Goal: Check status: Check status

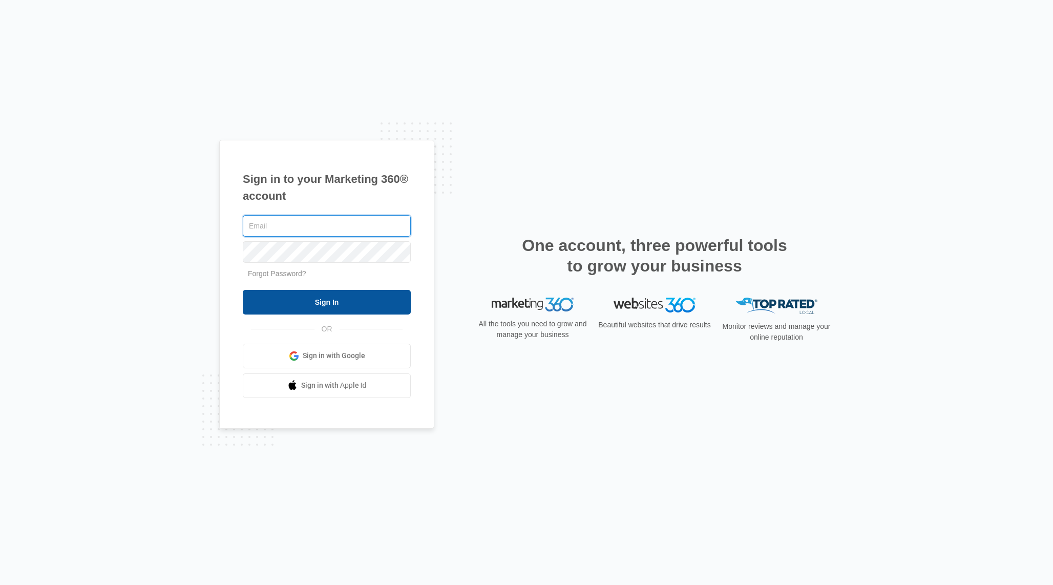
type input "[EMAIL_ADDRESS][DOMAIN_NAME]"
click at [336, 302] on input "Sign In" at bounding box center [327, 302] width 168 height 25
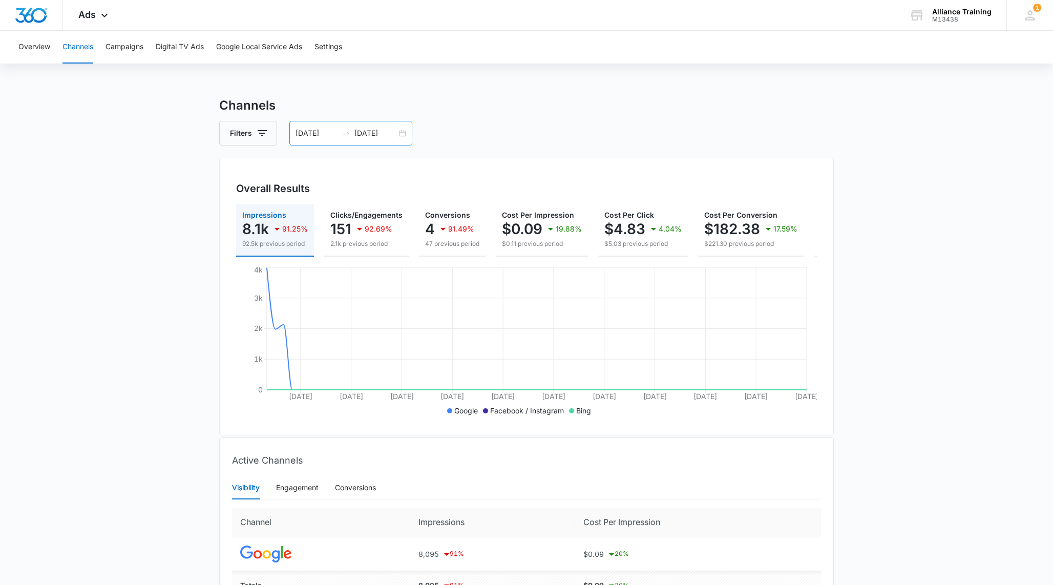
click at [319, 135] on input "[DATE]" at bounding box center [317, 133] width 43 height 11
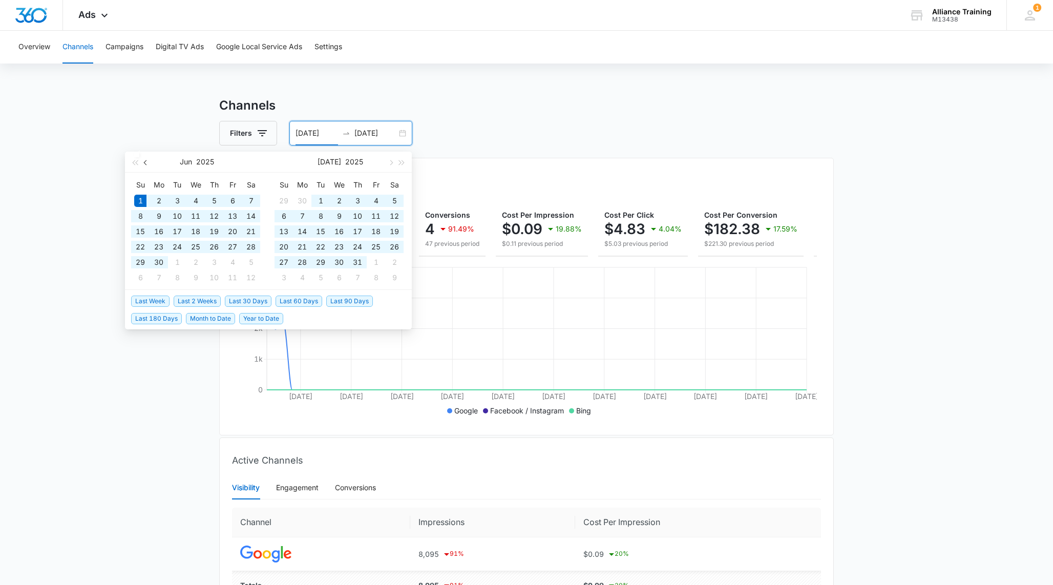
click at [145, 163] on span "button" at bounding box center [146, 162] width 5 height 5
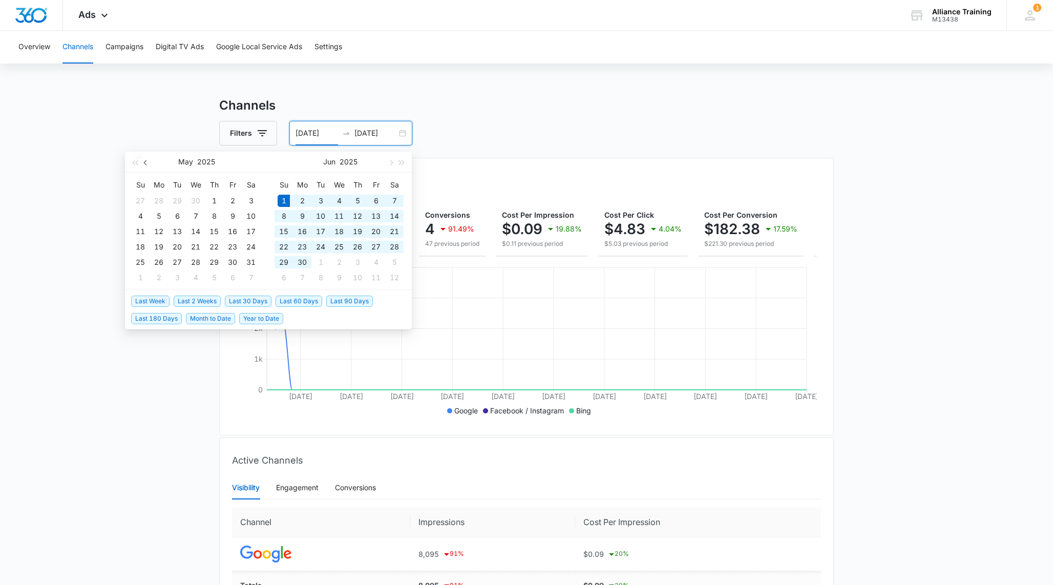
click at [145, 163] on span "button" at bounding box center [146, 162] width 5 height 5
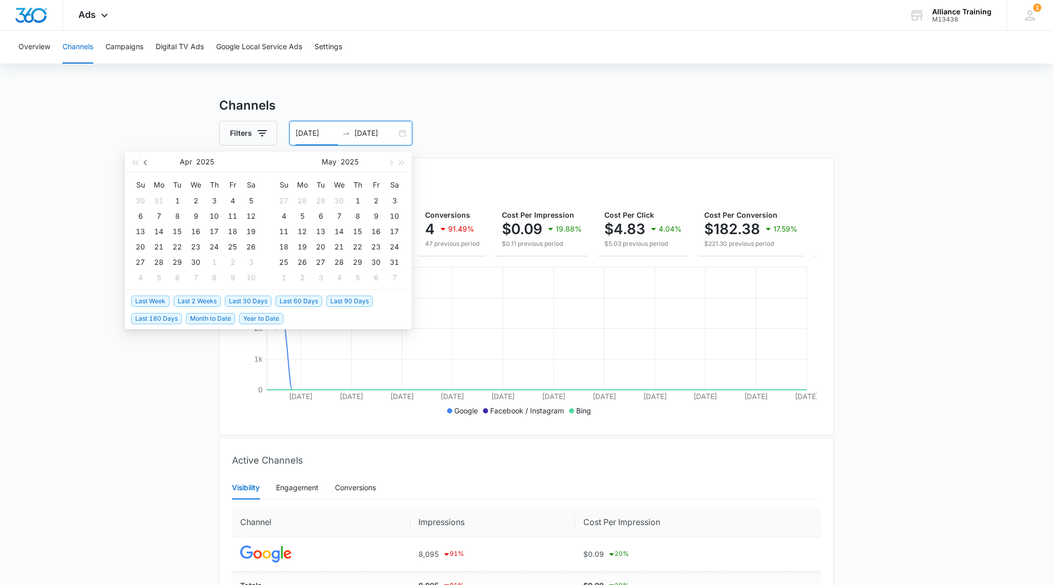
click at [145, 164] on button "button" at bounding box center [145, 162] width 11 height 20
click at [150, 165] on button "button" at bounding box center [145, 162] width 11 height 20
type input "01/01/2025"
click at [197, 202] on div "1" at bounding box center [196, 201] width 12 height 12
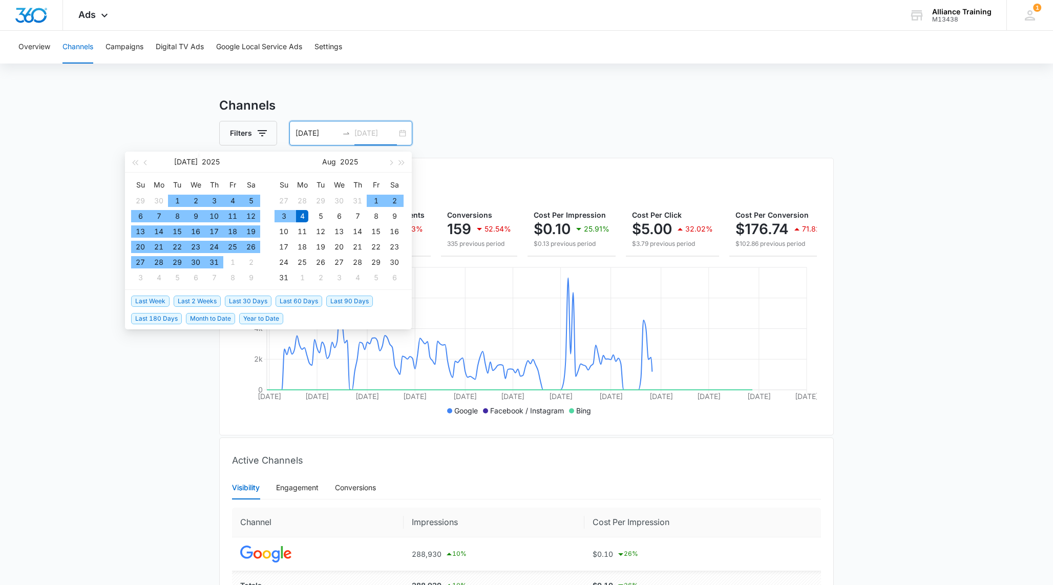
click at [303, 217] on div "4" at bounding box center [302, 216] width 12 height 12
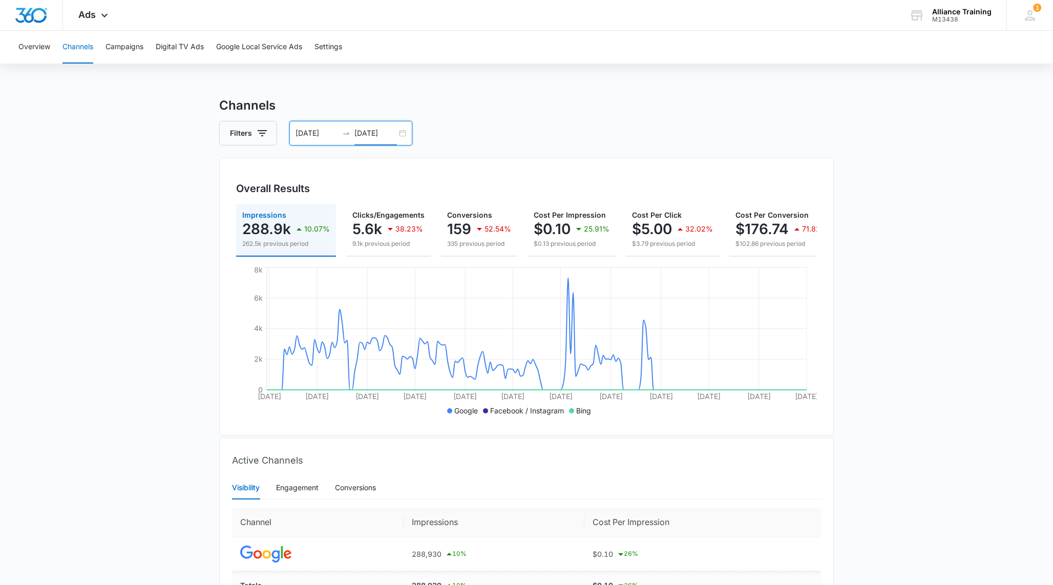
click at [379, 135] on input "08/04/2025" at bounding box center [376, 133] width 43 height 11
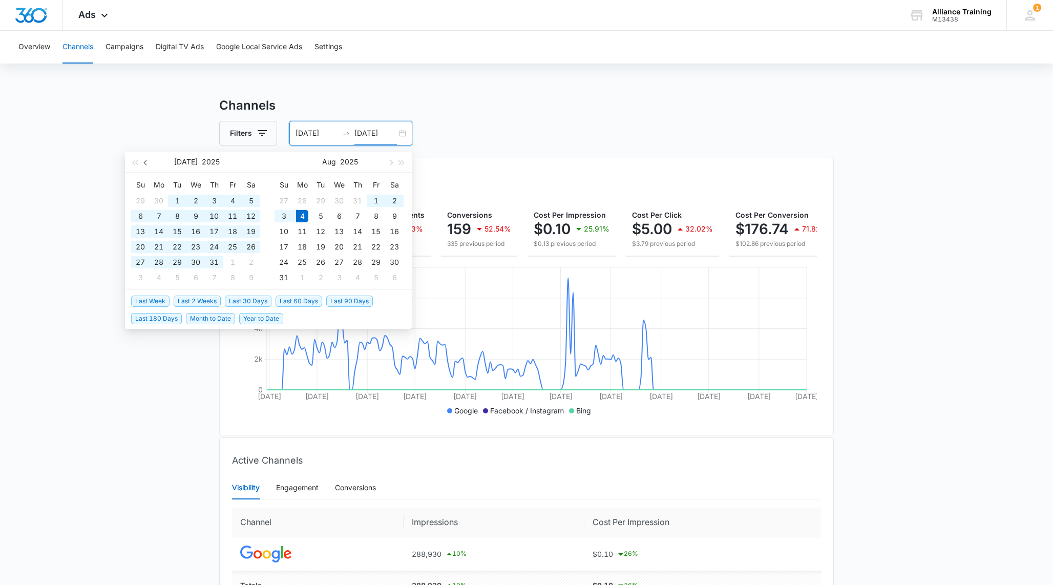
click at [148, 161] on button "button" at bounding box center [145, 162] width 11 height 20
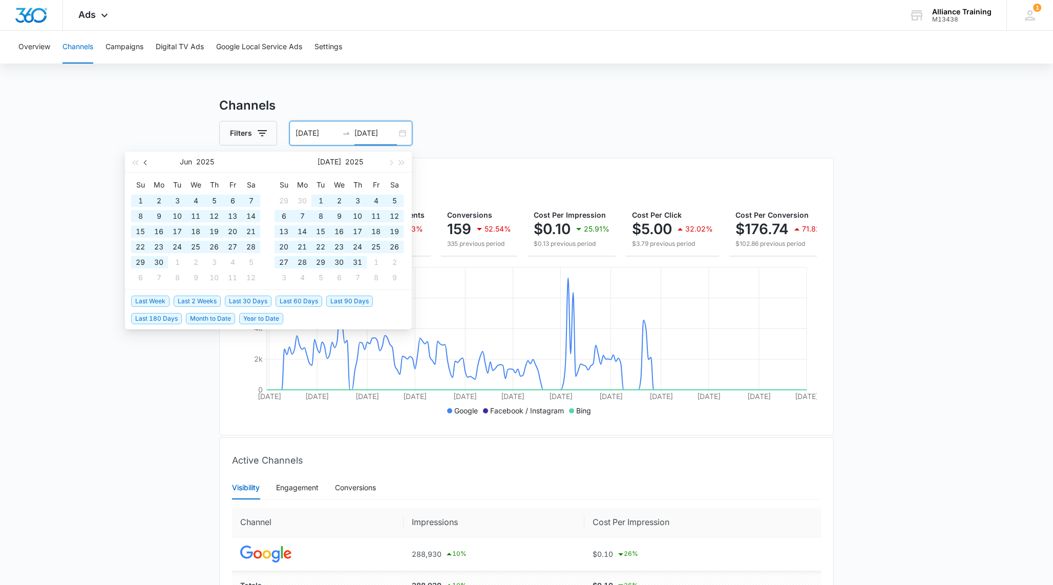
click at [148, 161] on button "button" at bounding box center [145, 162] width 11 height 20
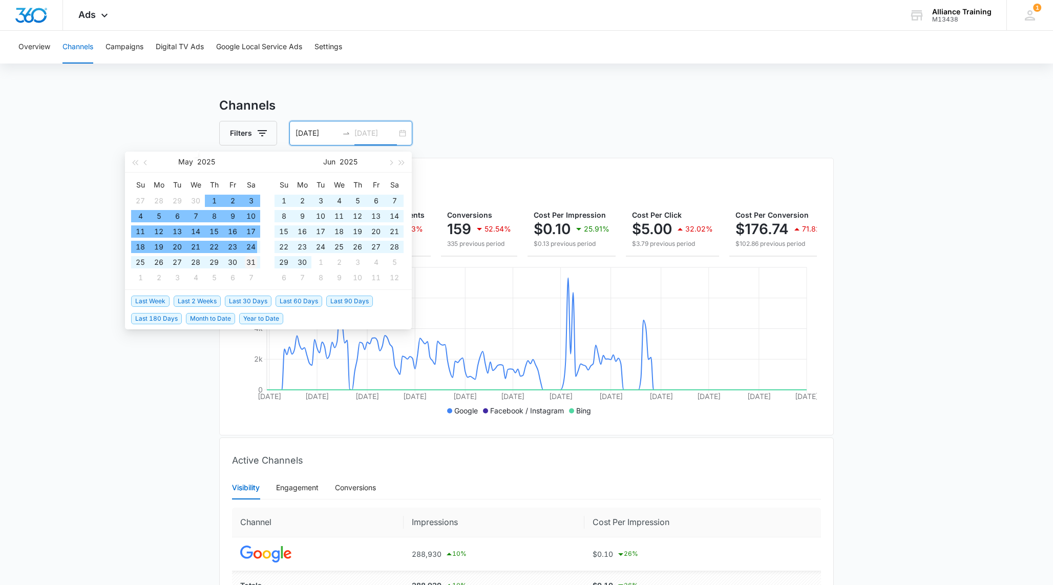
type input "05/31/2025"
click at [254, 260] on div "31" at bounding box center [251, 262] width 12 height 12
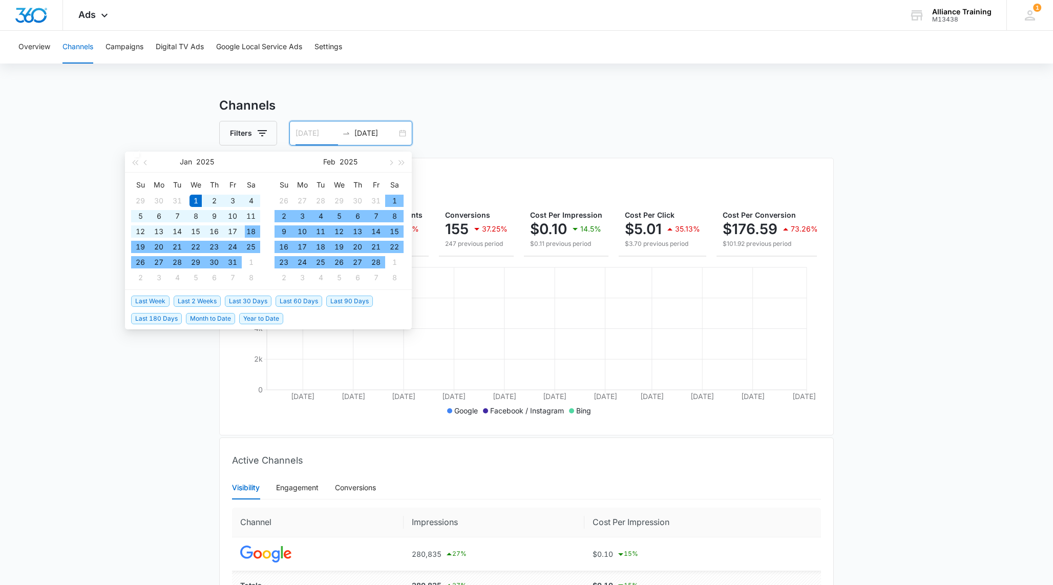
type input "01/01/2025"
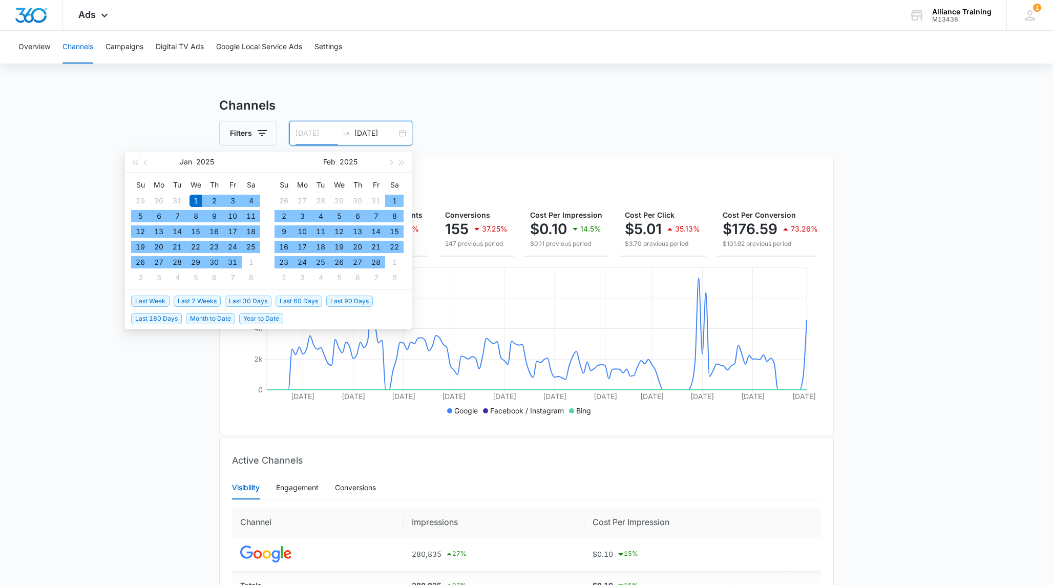
click at [196, 199] on div "1" at bounding box center [196, 201] width 12 height 12
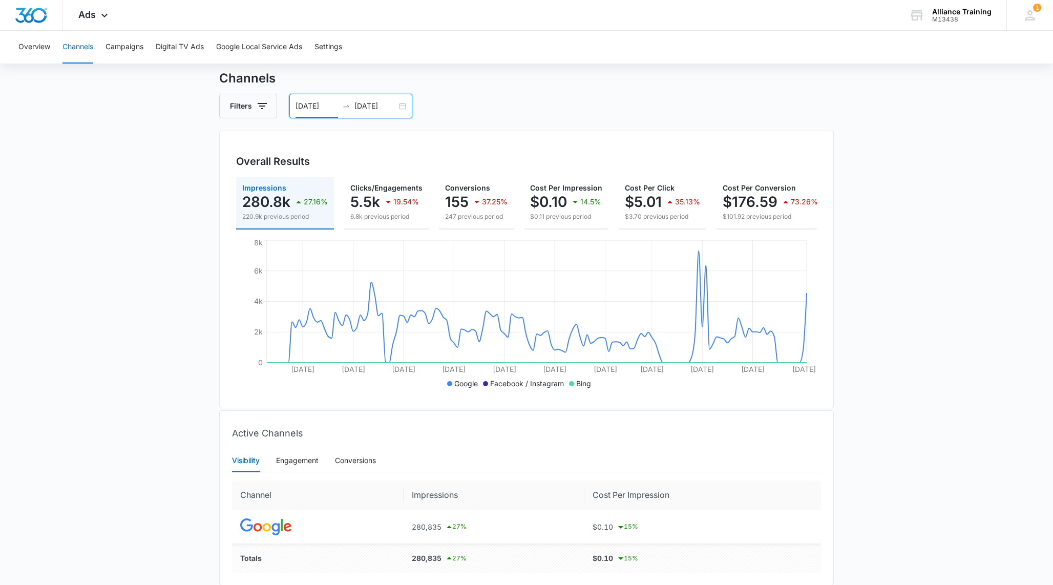
scroll to position [35, 0]
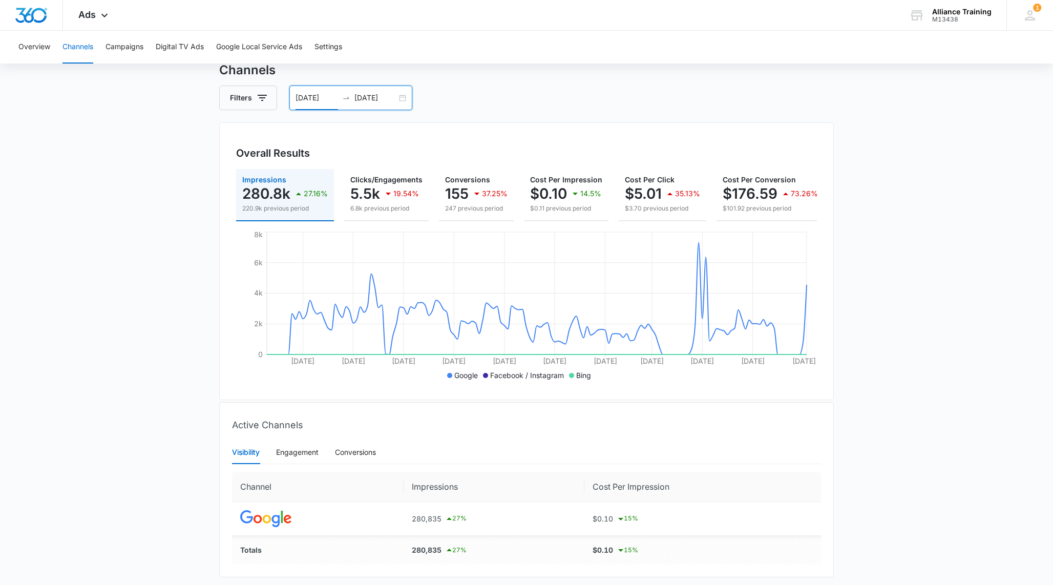
click at [901, 211] on main "Channels Filters 01/01/2025 05/31/2025 Overall Results Impressions 280.8k 27.16…" at bounding box center [526, 337] width 1053 height 553
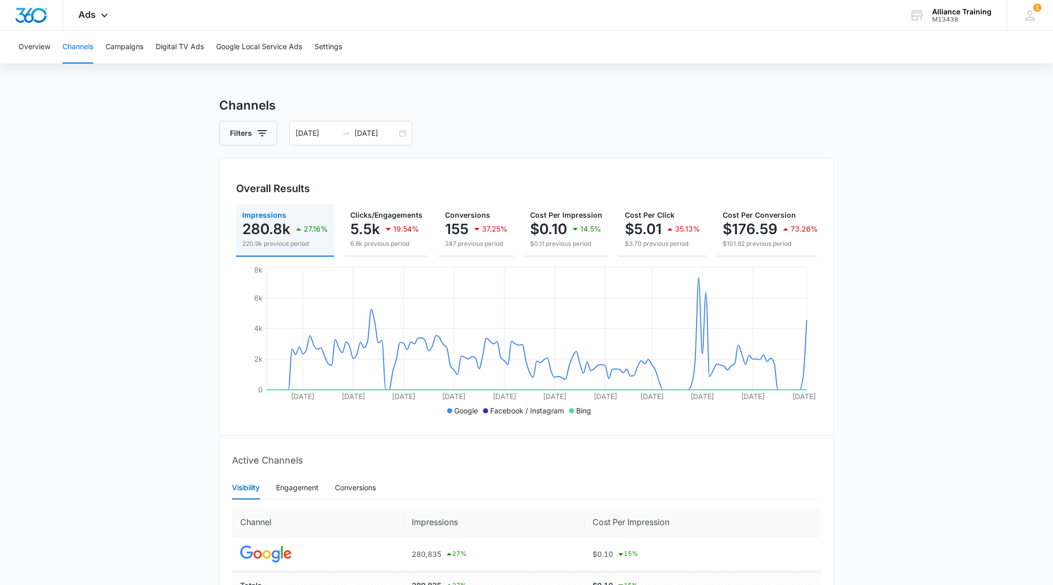
scroll to position [5, 0]
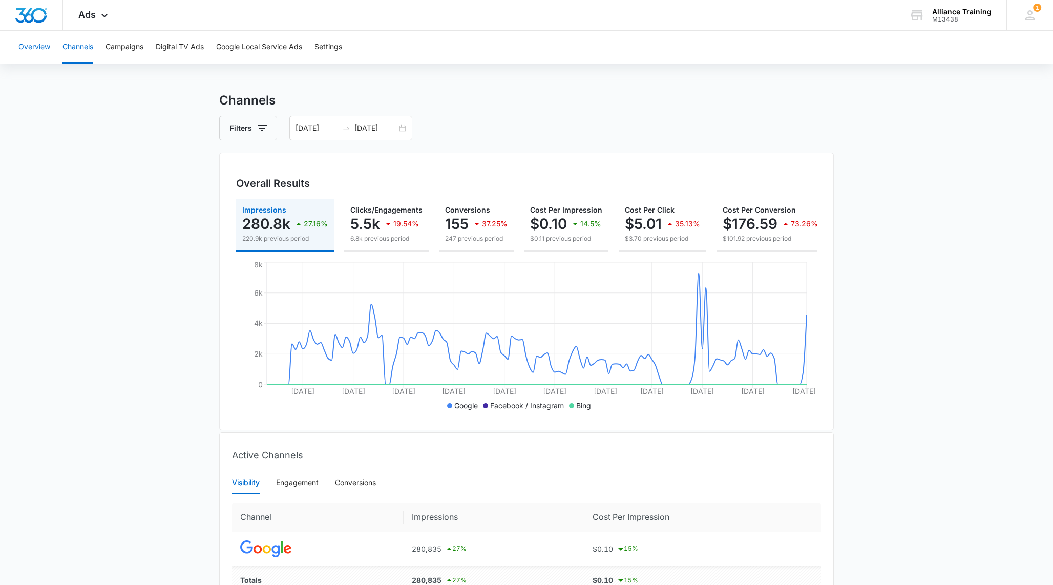
click at [39, 56] on button "Overview" at bounding box center [34, 47] width 32 height 33
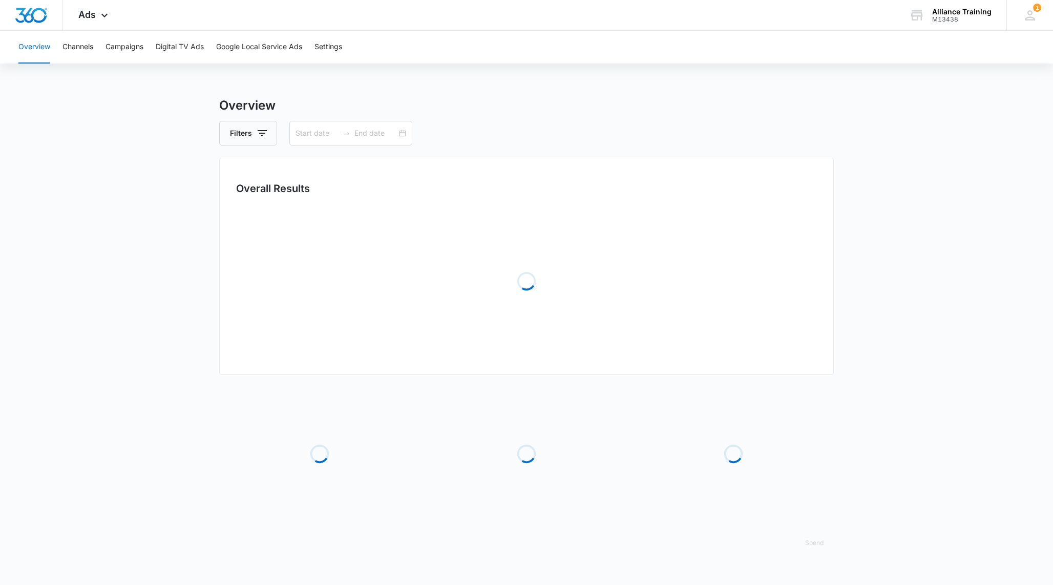
type input "01/01/2025"
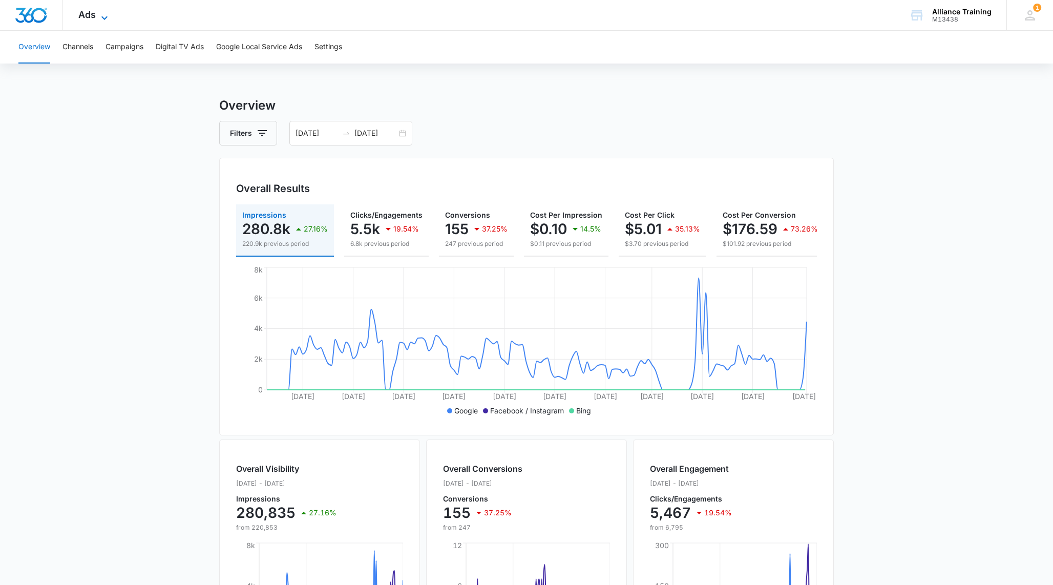
click at [106, 14] on icon at bounding box center [104, 18] width 12 height 12
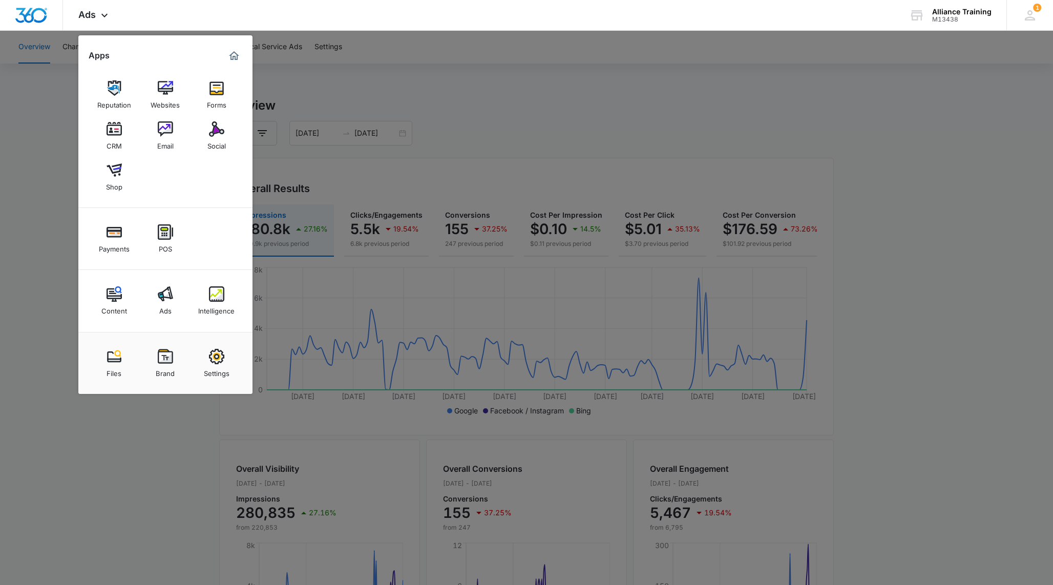
click at [522, 162] on div at bounding box center [526, 292] width 1053 height 585
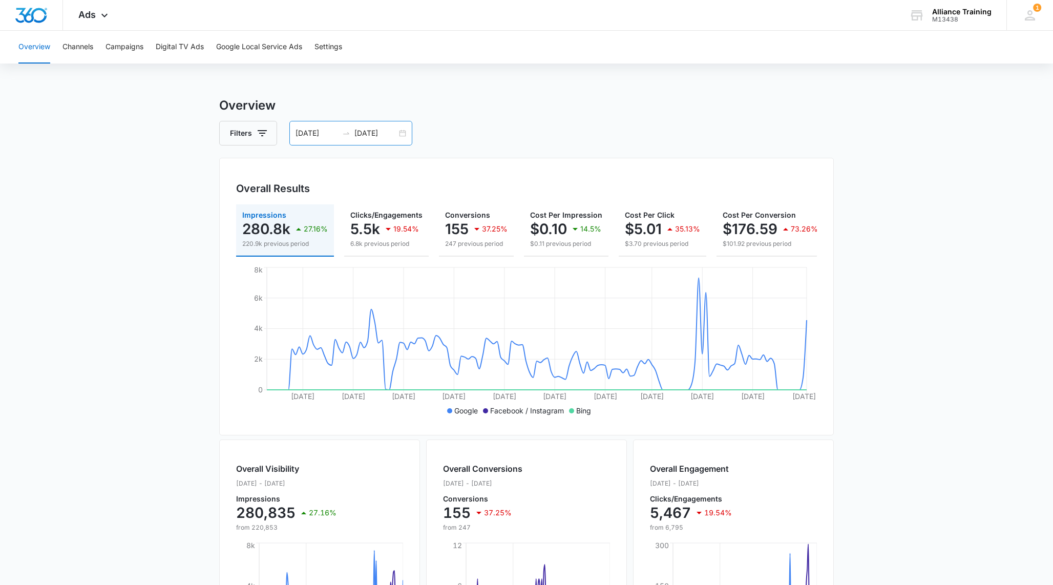
click at [367, 134] on input "05/31/2025" at bounding box center [376, 133] width 43 height 11
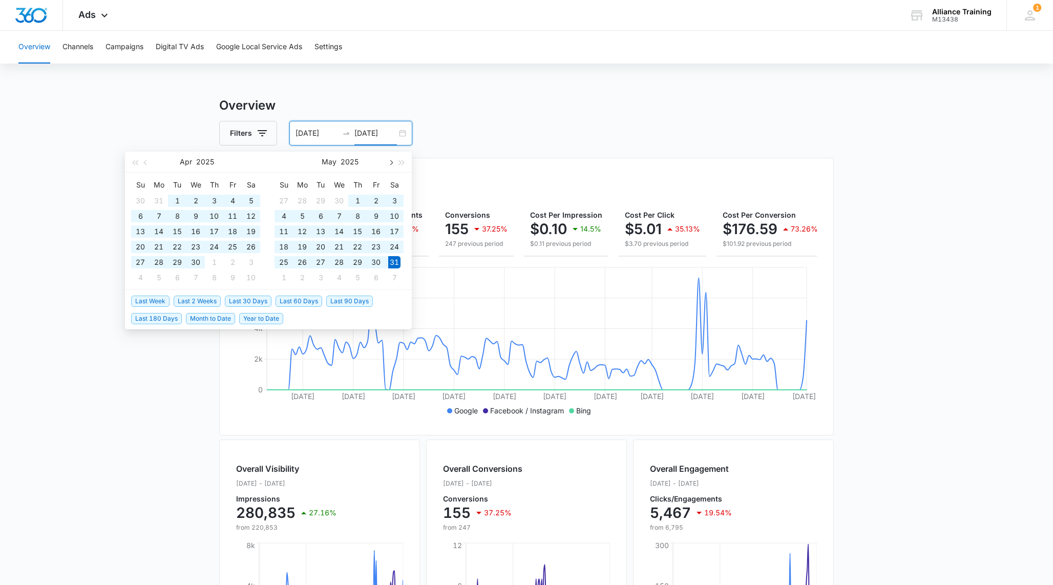
click at [391, 157] on button "button" at bounding box center [390, 162] width 11 height 20
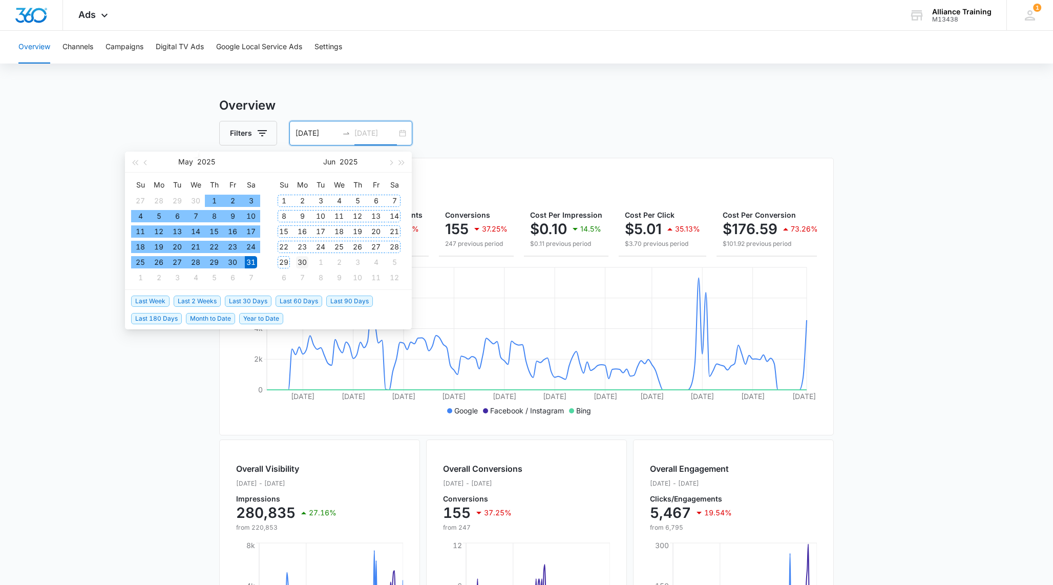
type input "06/30/2025"
click at [300, 262] on div "30" at bounding box center [302, 262] width 12 height 12
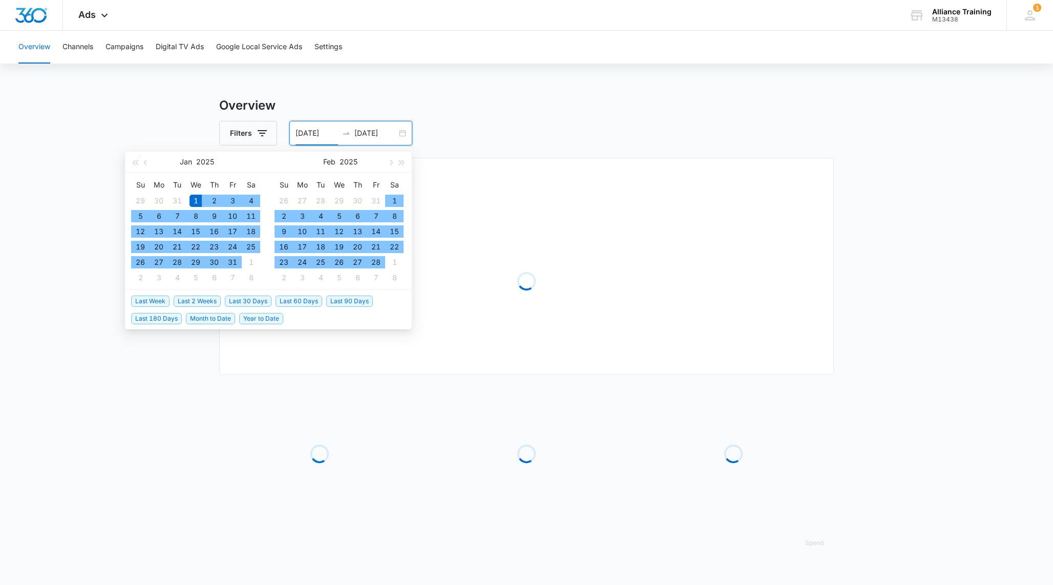
type input "01/01/2025"
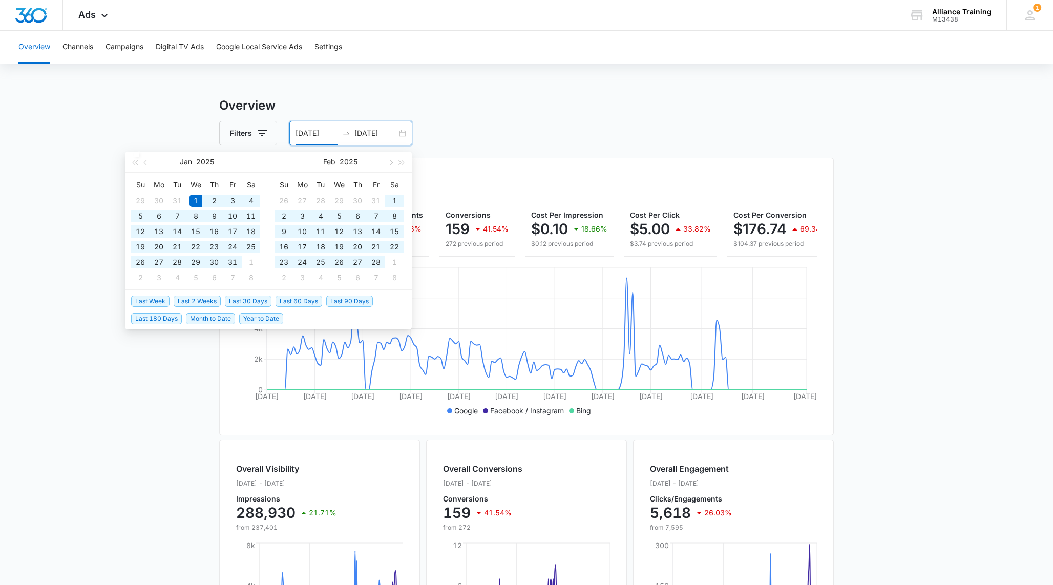
click at [865, 127] on main "Overview Filters 01/01/2025 06/30/2025 Overall Results Impressions 288.9k 21.71…" at bounding box center [526, 464] width 1053 height 736
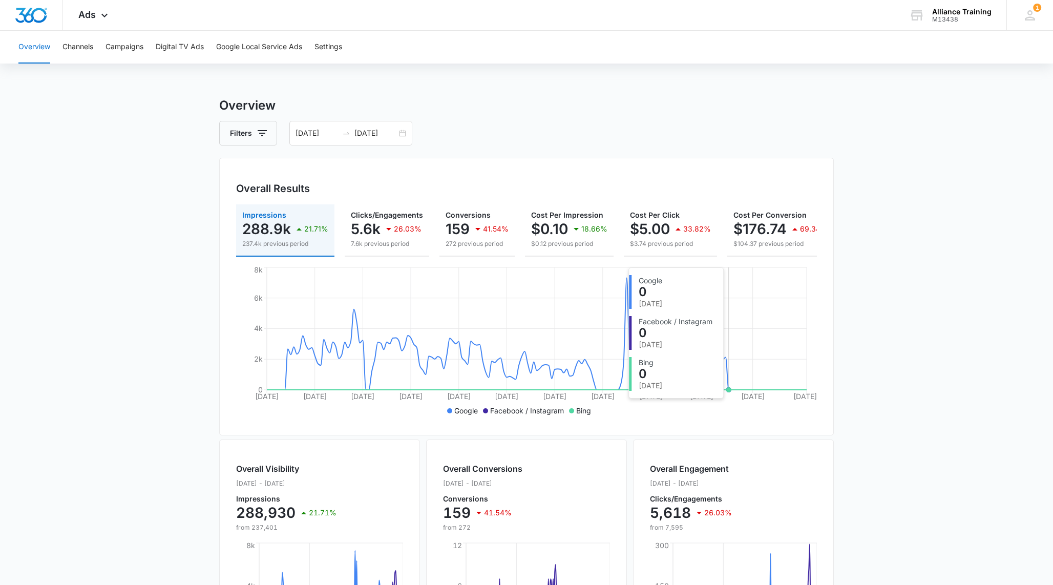
click at [728, 389] on circle at bounding box center [729, 390] width 4 height 4
click at [374, 138] on input "06/30/2025" at bounding box center [376, 133] width 43 height 11
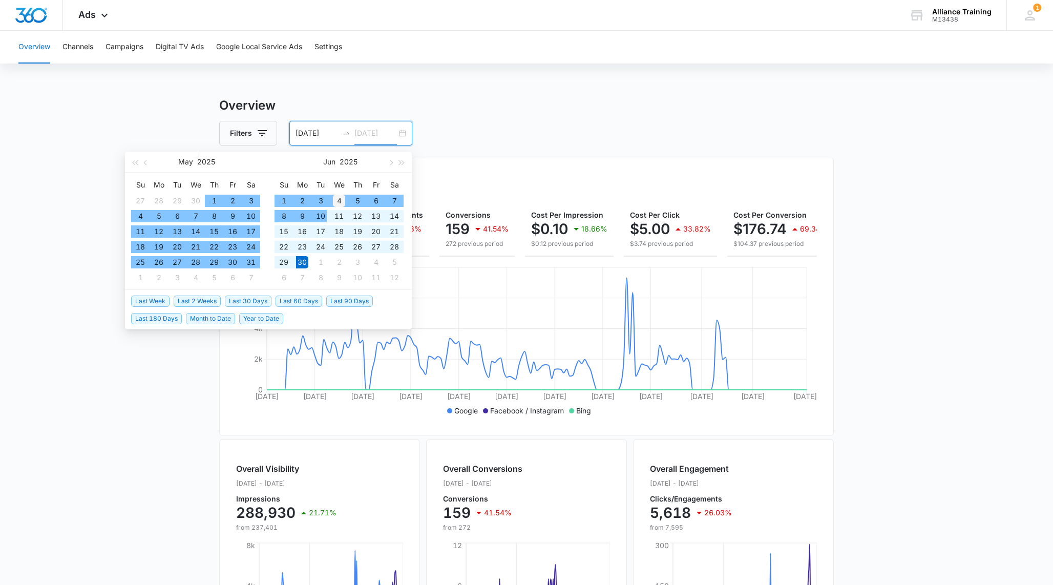
type input "06/04/2025"
click at [340, 200] on div "4" at bounding box center [339, 201] width 12 height 12
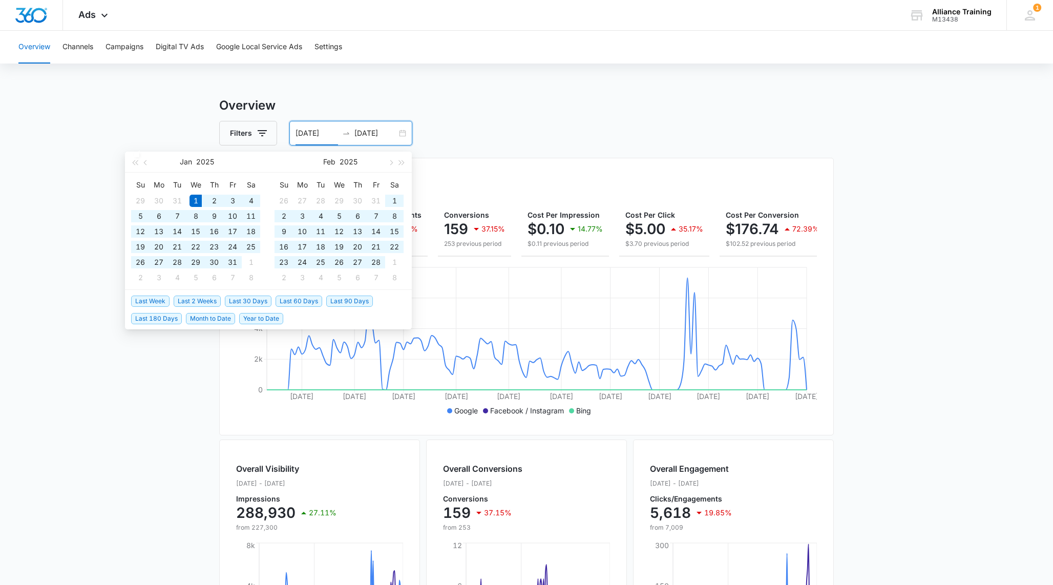
click at [523, 98] on h3 "Overview" at bounding box center [526, 105] width 615 height 18
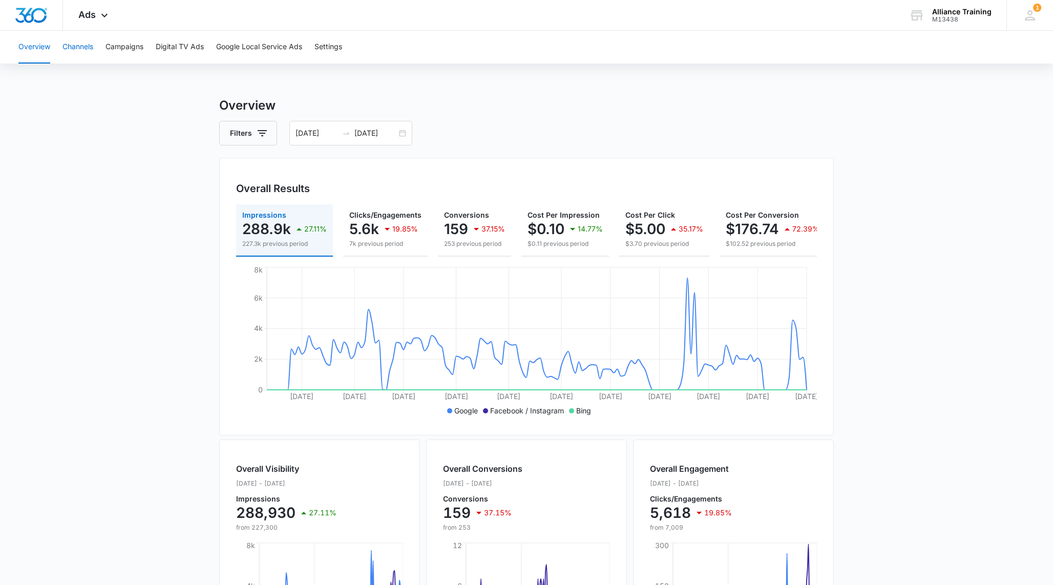
click at [91, 55] on button "Channels" at bounding box center [78, 47] width 31 height 33
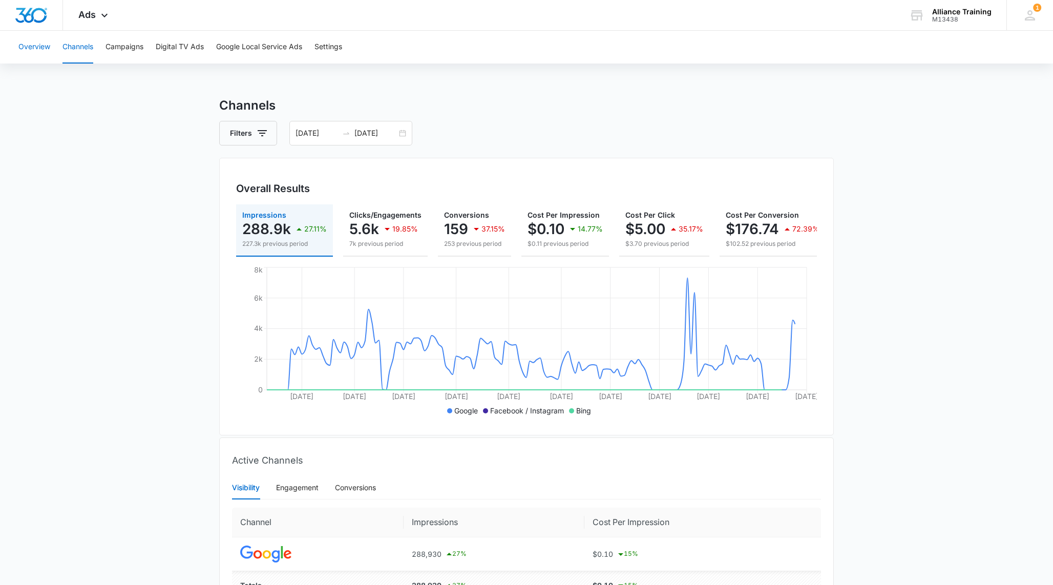
click at [37, 57] on button "Overview" at bounding box center [34, 47] width 32 height 33
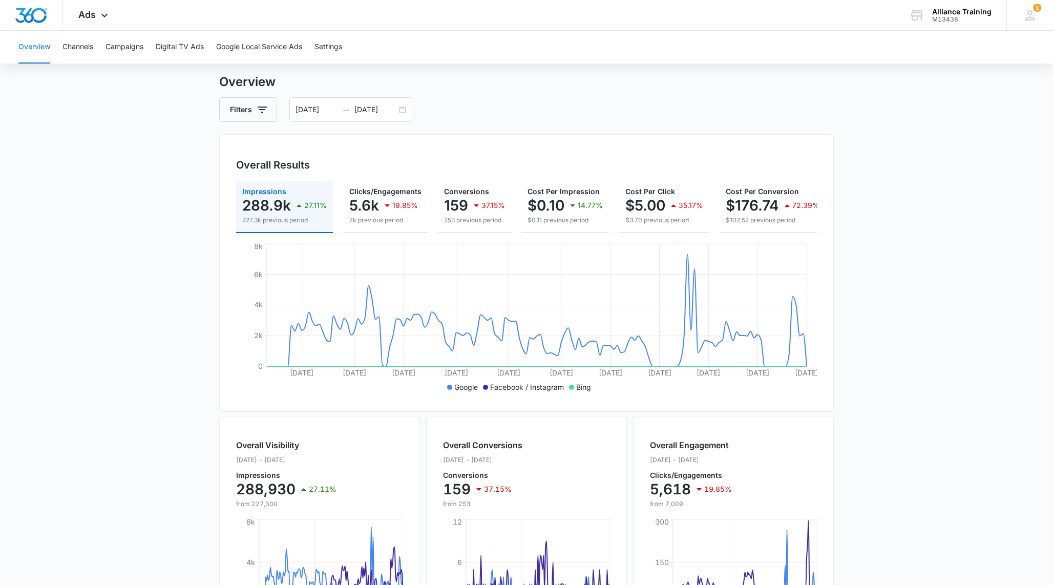
scroll to position [30, 0]
